Goal: Book appointment/travel/reservation

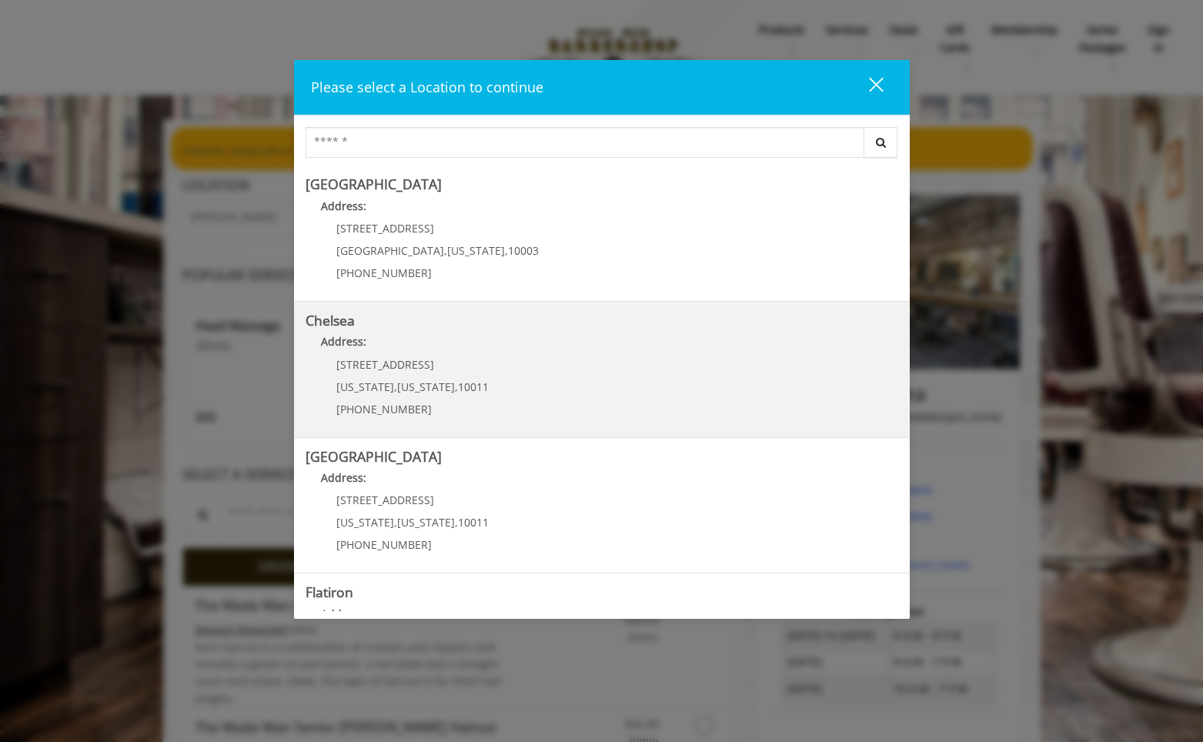
click at [541, 343] on p "Address:" at bounding box center [602, 345] width 593 height 25
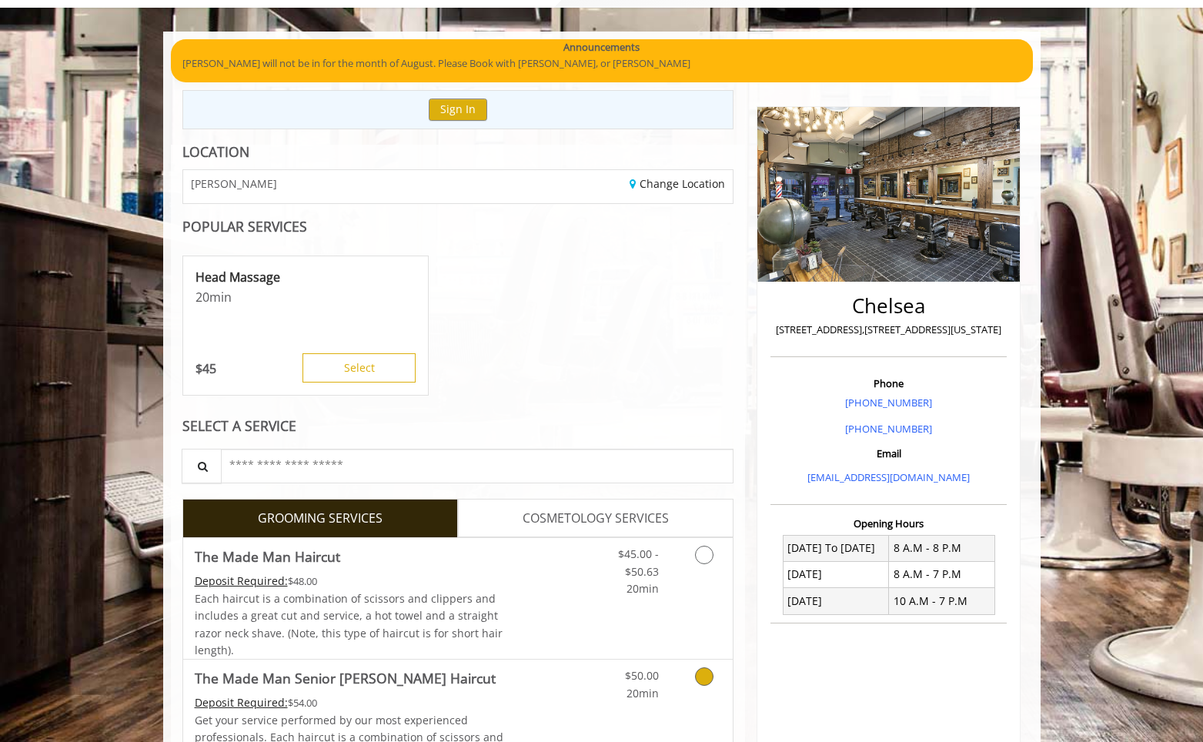
scroll to position [87, 0]
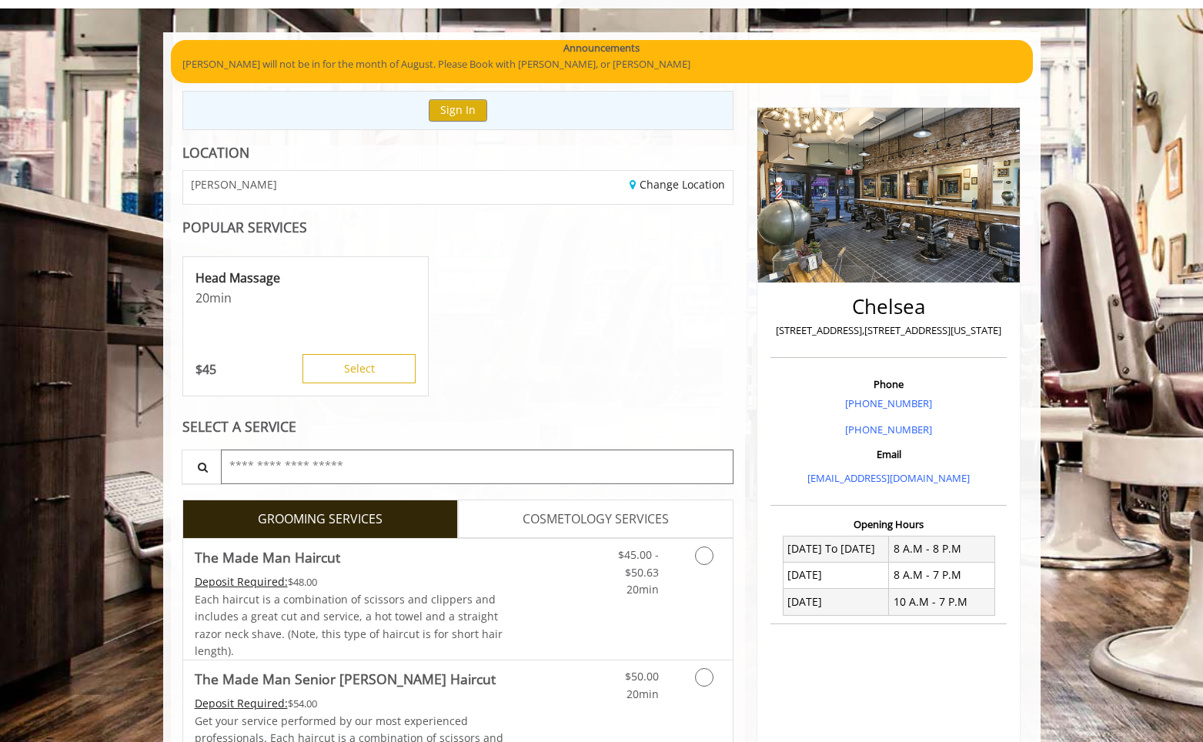
click at [323, 470] on input "text" at bounding box center [477, 467] width 513 height 35
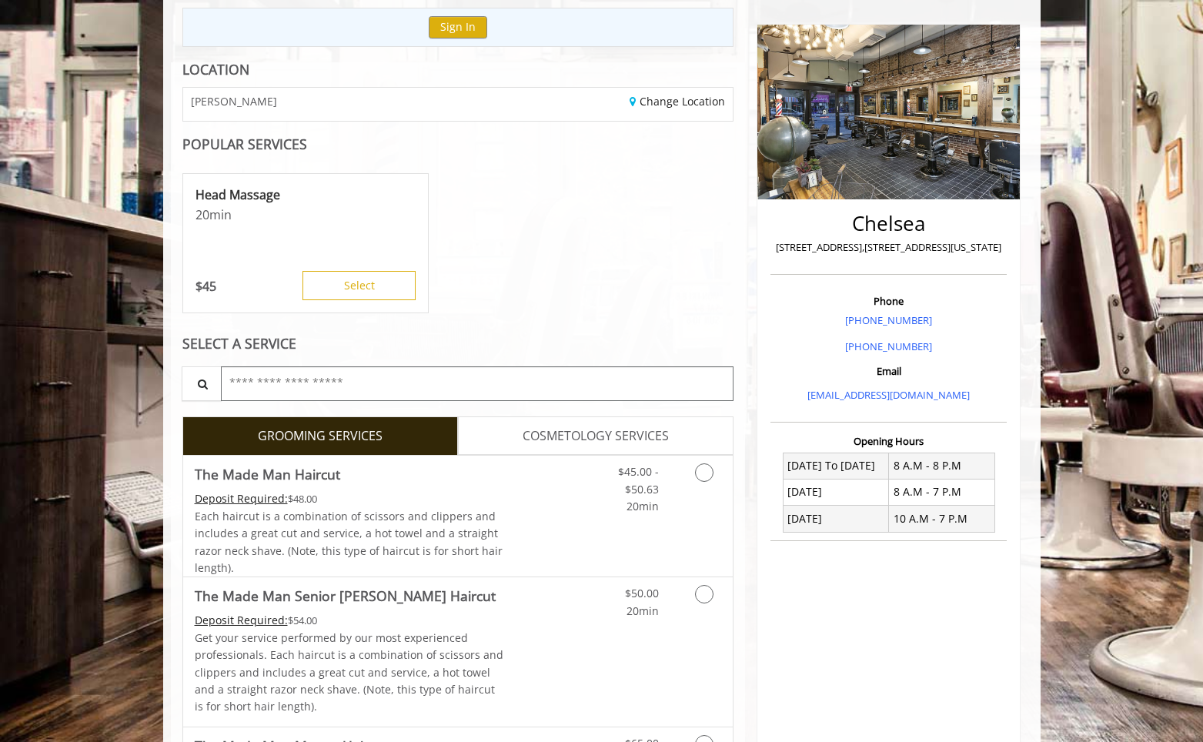
scroll to position [189, 0]
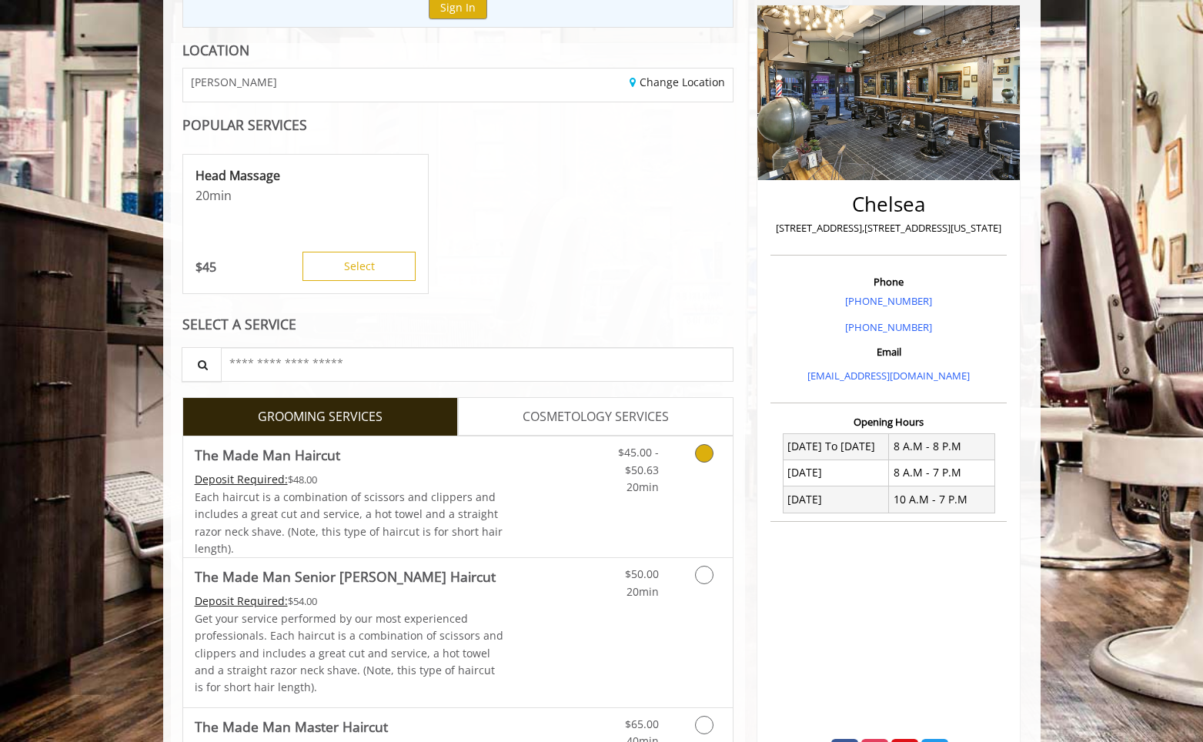
click at [704, 450] on icon "Grooming services" at bounding box center [704, 453] width 18 height 18
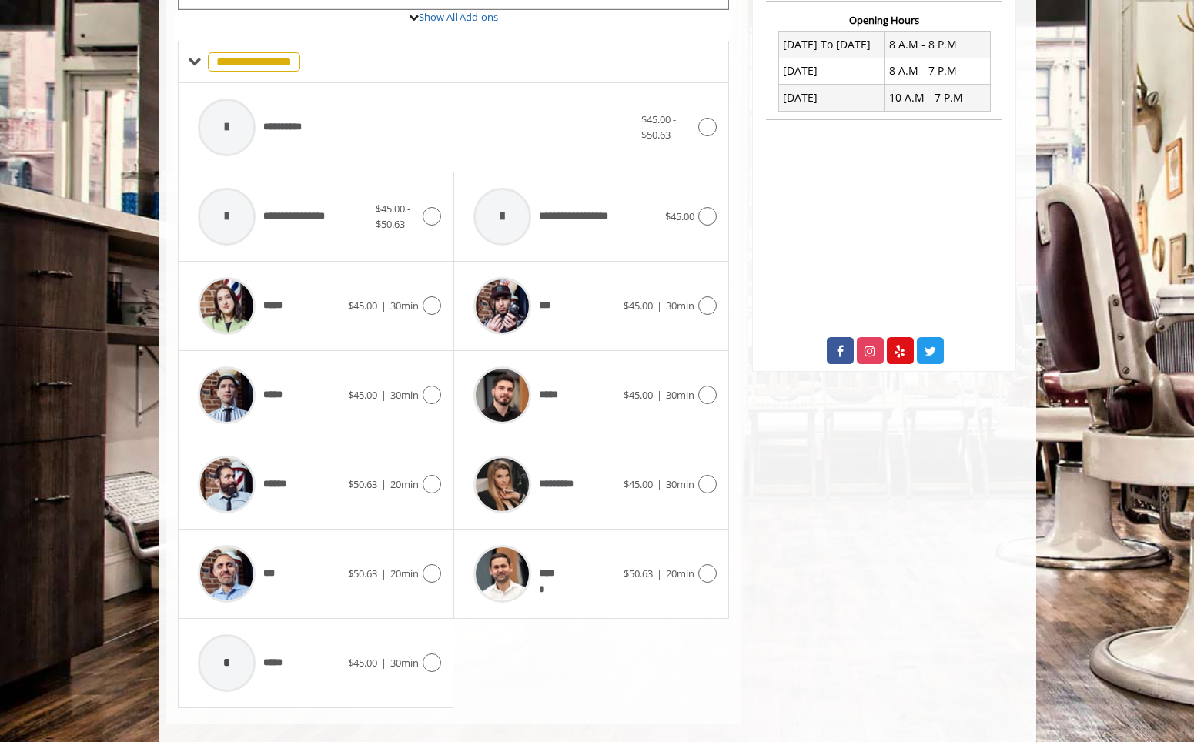
scroll to position [597, 0]
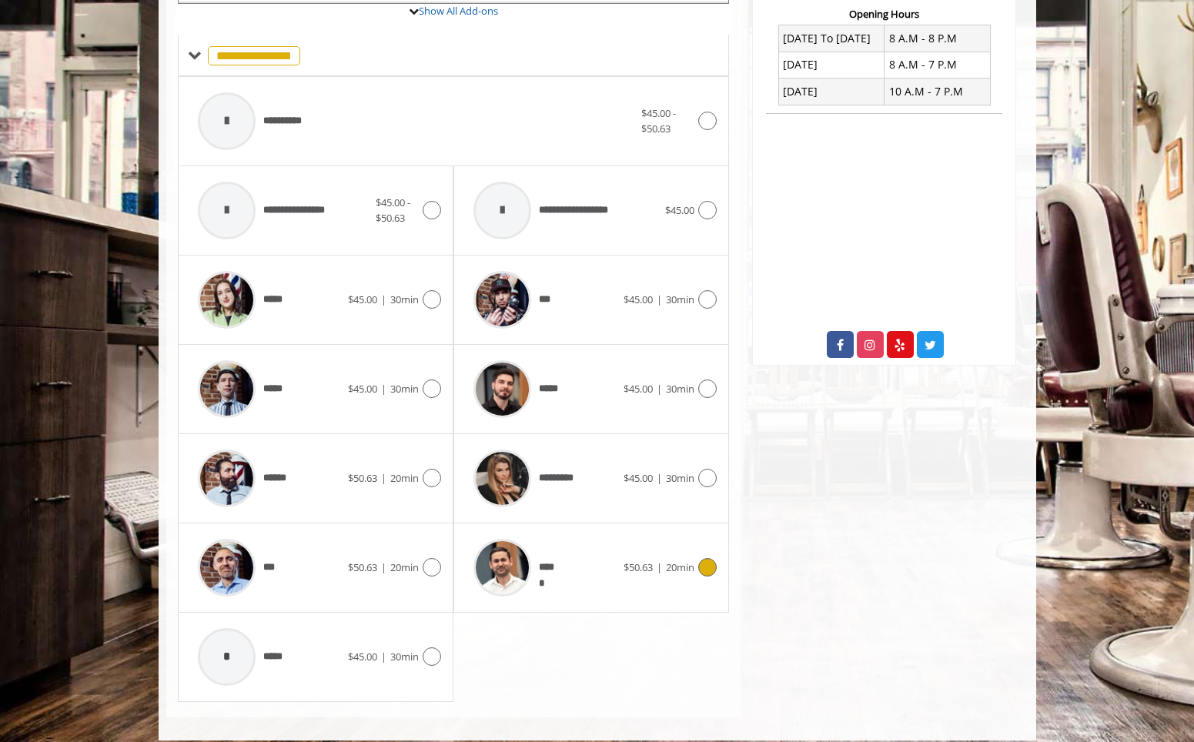
click at [704, 568] on icon at bounding box center [707, 567] width 18 height 18
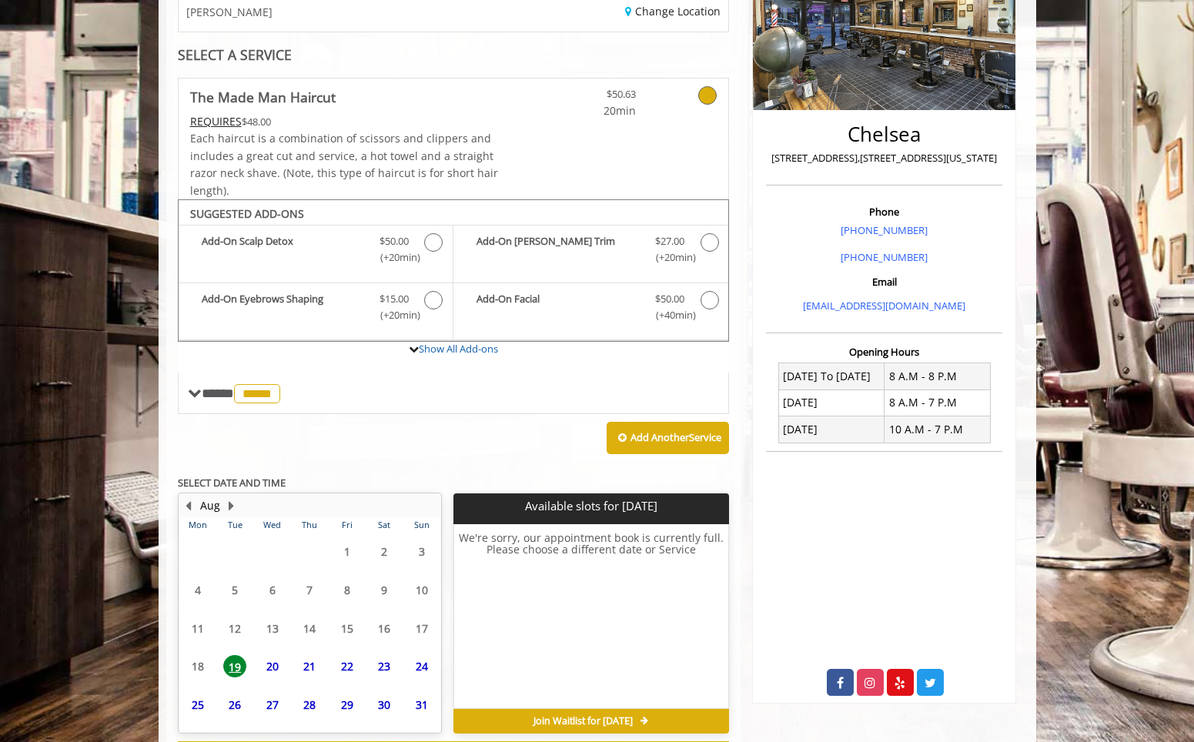
scroll to position [326, 0]
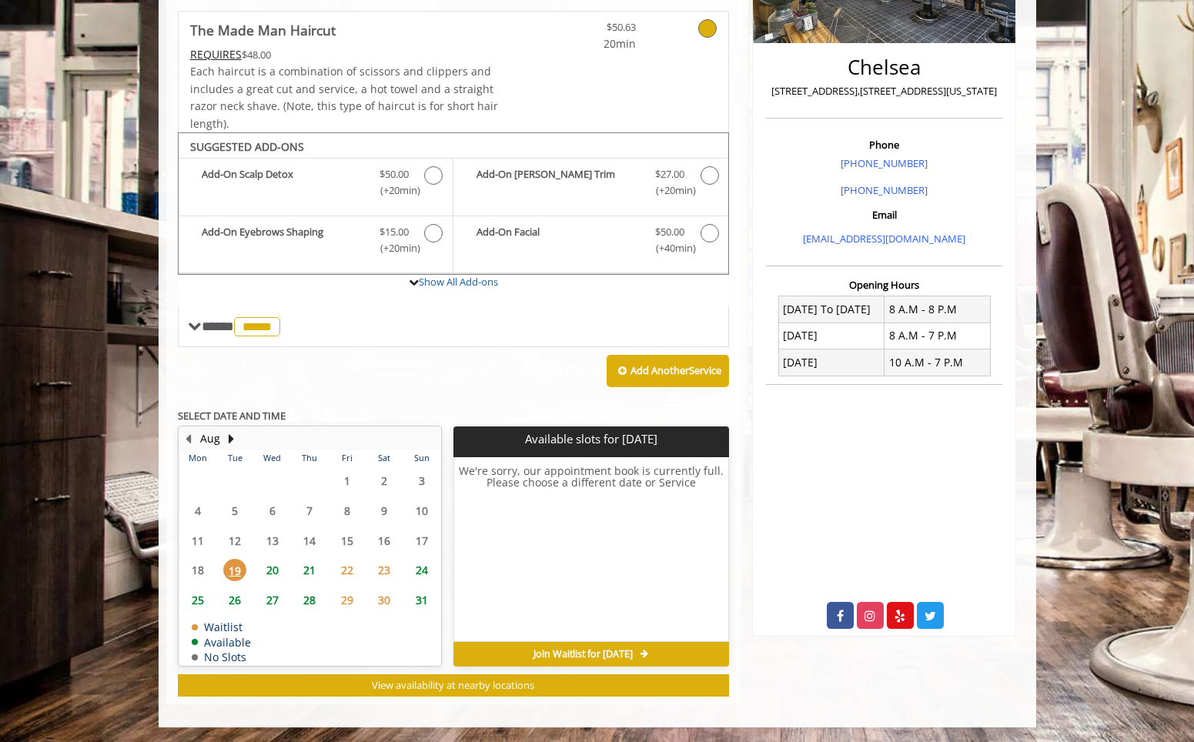
click at [270, 569] on span "20" at bounding box center [272, 570] width 23 height 22
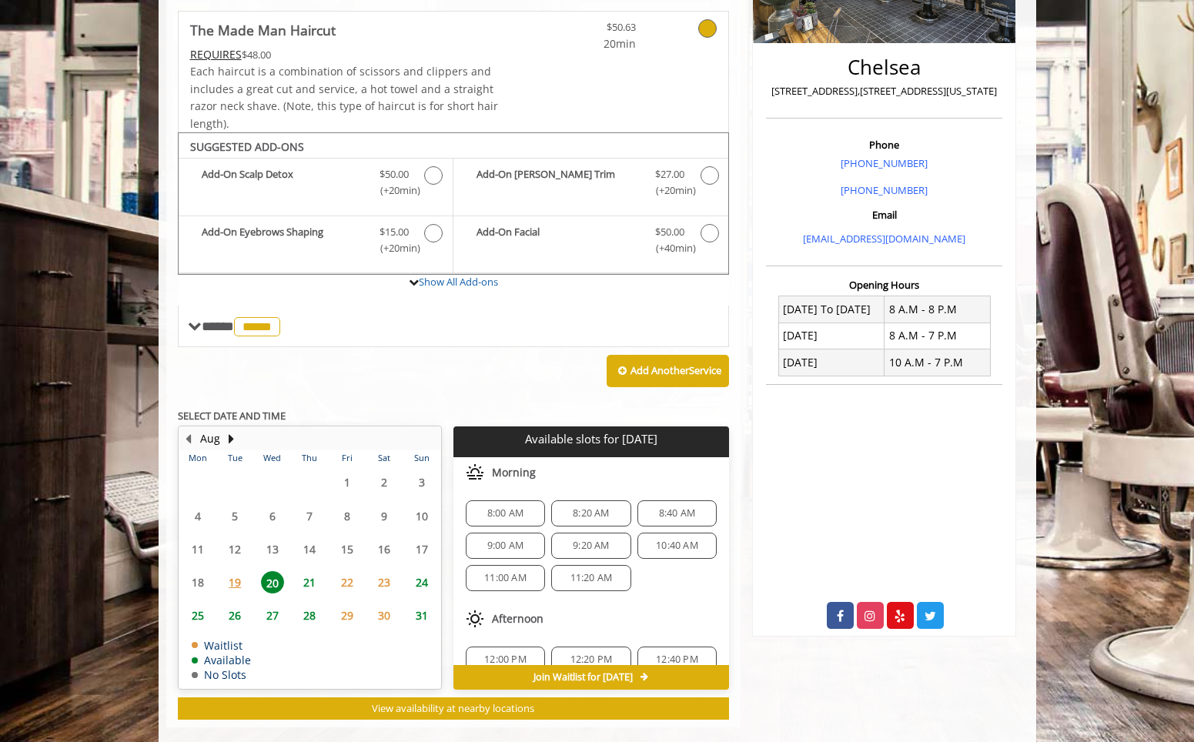
scroll to position [349, 0]
